Goal: Task Accomplishment & Management: Manage account settings

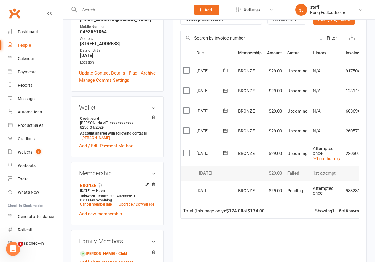
click at [91, 9] on input "text" at bounding box center [132, 10] width 109 height 8
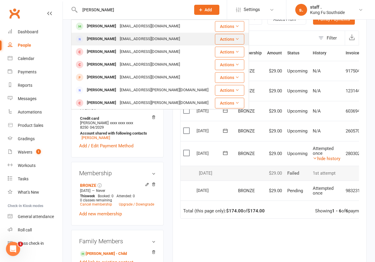
type input "[PERSON_NAME]"
click at [100, 38] on div "[PERSON_NAME]" at bounding box center [101, 39] width 33 height 9
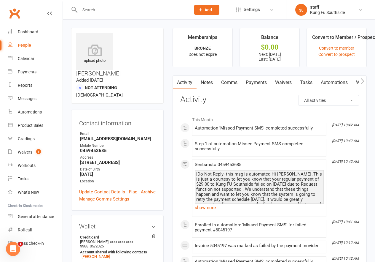
click at [260, 84] on link "Payments" at bounding box center [256, 83] width 29 height 14
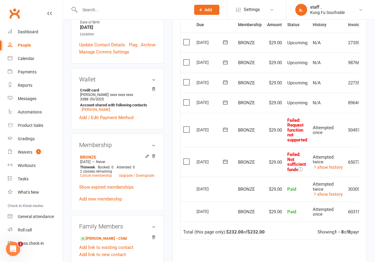
scroll to position [148, 0]
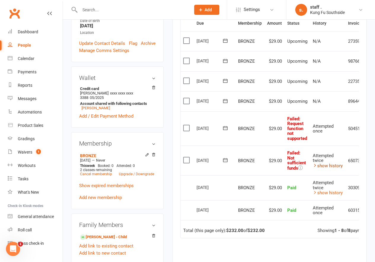
click at [323, 165] on link "show history" at bounding box center [328, 165] width 30 height 5
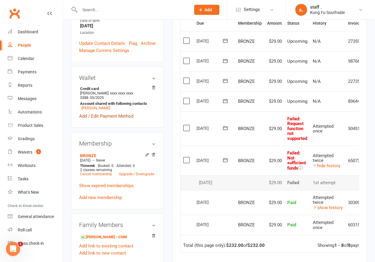
click at [112, 112] on link "Add / Edit Payment Method" at bounding box center [106, 115] width 54 height 7
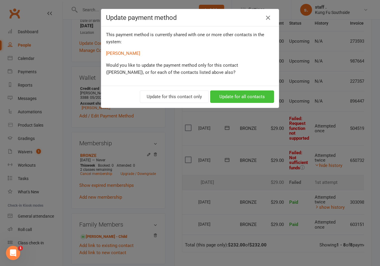
click at [227, 95] on button "Update for all contacts" at bounding box center [242, 97] width 64 height 12
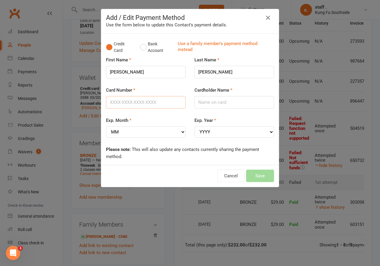
click at [139, 104] on input "Card Number" at bounding box center [146, 102] width 80 height 12
type input "[CREDIT_CARD_NUMBER]"
click at [201, 103] on input "Cardholder Name" at bounding box center [234, 102] width 80 height 12
type input "[PERSON_NAME]"
click at [147, 135] on select "MM 01 02 03 04 05 06 07 08 09 10 11 12" at bounding box center [146, 131] width 80 height 11
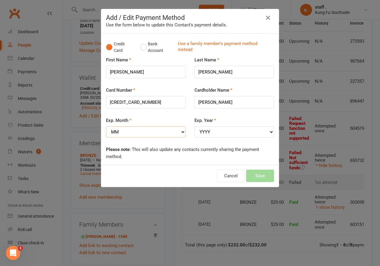
select select "04"
click at [106, 126] on select "MM 01 02 03 04 05 06 07 08 09 10 11 12" at bounding box center [146, 131] width 80 height 11
click at [205, 131] on select "YYYY 2025 2026 2027 2028 2029 2030 2031 2032 2033 2034" at bounding box center [234, 131] width 80 height 11
select select "2029"
click at [194, 126] on select "YYYY 2025 2026 2027 2028 2029 2030 2031 2032 2033 2034" at bounding box center [234, 131] width 80 height 11
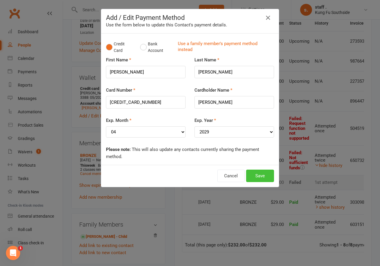
click at [260, 172] on button "Save" at bounding box center [260, 176] width 28 height 12
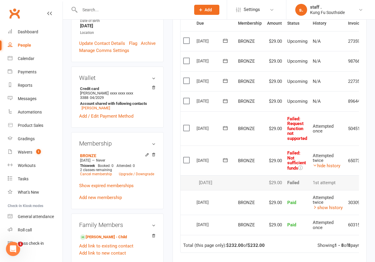
click at [188, 159] on label at bounding box center [187, 160] width 8 height 6
click at [187, 157] on input "checkbox" at bounding box center [185, 157] width 4 height 0
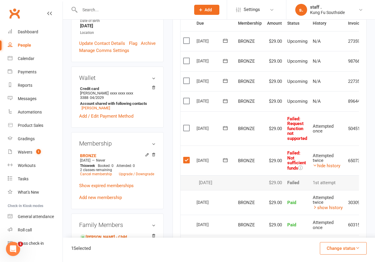
click at [189, 129] on label at bounding box center [187, 128] width 8 height 6
click at [187, 125] on input "checkbox" at bounding box center [185, 125] width 4 height 0
click at [345, 246] on button "Change status" at bounding box center [343, 248] width 47 height 12
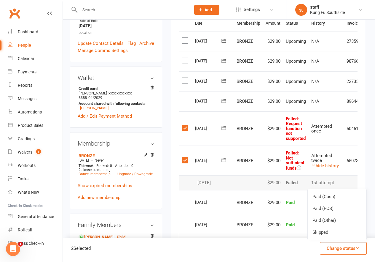
click at [357, 248] on icon "button" at bounding box center [358, 247] width 4 height 4
click at [329, 252] on button "Change status" at bounding box center [343, 248] width 47 height 12
click at [183, 129] on label at bounding box center [186, 128] width 8 height 6
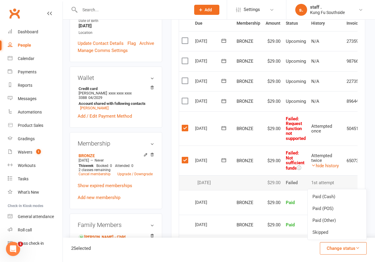
click at [183, 125] on input "checkbox" at bounding box center [184, 125] width 4 height 0
click at [186, 163] on label at bounding box center [186, 160] width 8 height 6
click at [186, 157] on input "checkbox" at bounding box center [184, 157] width 4 height 0
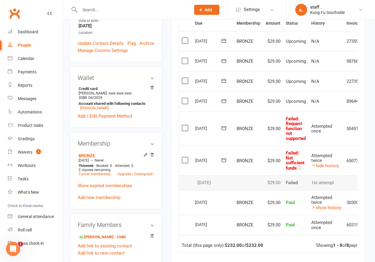
click at [186, 163] on label at bounding box center [186, 160] width 8 height 6
click at [186, 157] on input "checkbox" at bounding box center [184, 157] width 4 height 0
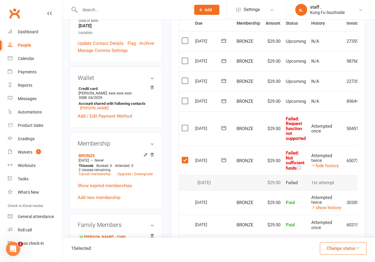
click at [186, 131] on label at bounding box center [186, 128] width 8 height 6
click at [186, 125] on input "checkbox" at bounding box center [184, 125] width 4 height 0
click at [184, 104] on label at bounding box center [186, 101] width 8 height 6
click at [184, 98] on input "checkbox" at bounding box center [184, 98] width 4 height 0
click at [338, 250] on button "Change status" at bounding box center [343, 248] width 47 height 12
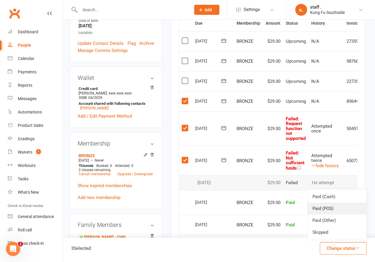
click at [318, 211] on link "Paid (POS)" at bounding box center [337, 208] width 59 height 12
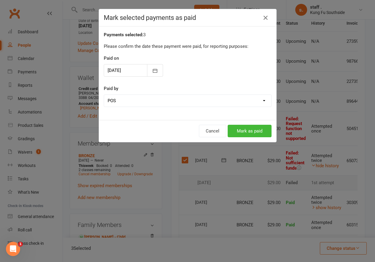
scroll to position [148, 0]
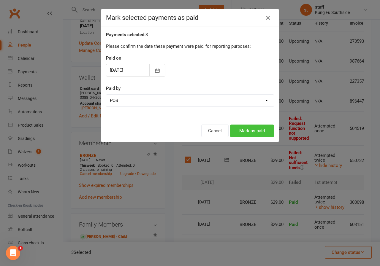
click at [253, 132] on button "Mark as paid" at bounding box center [252, 131] width 44 height 12
